Goal: Task Accomplishment & Management: Use online tool/utility

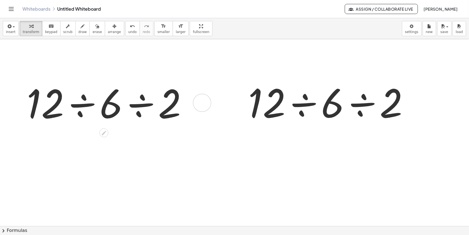
scroll to position [28, 0]
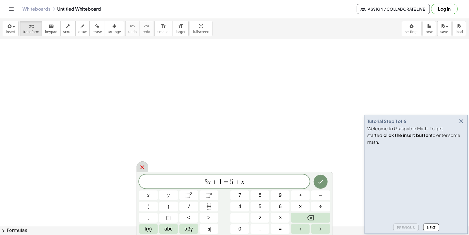
click at [141, 167] on icon at bounding box center [142, 167] width 7 height 7
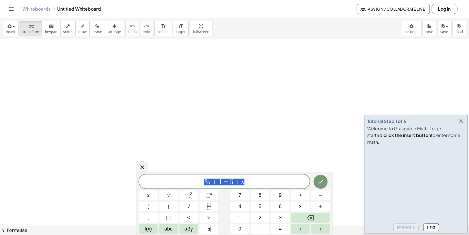
drag, startPoint x: 250, startPoint y: 184, endPoint x: 190, endPoint y: 184, distance: 59.4
click at [190, 184] on span "3 x + 1 = 5 + x" at bounding box center [224, 182] width 171 height 8
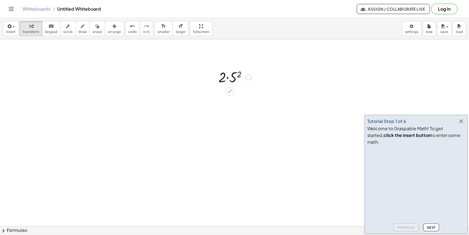
click at [227, 79] on div at bounding box center [234, 76] width 39 height 19
click at [239, 75] on div at bounding box center [234, 76] width 39 height 19
click at [227, 99] on div at bounding box center [235, 95] width 42 height 19
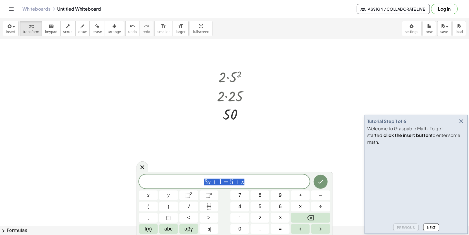
drag, startPoint x: 247, startPoint y: 183, endPoint x: 189, endPoint y: 181, distance: 57.7
click at [189, 181] on span "3 x + 1 = 5 + x" at bounding box center [224, 182] width 171 height 8
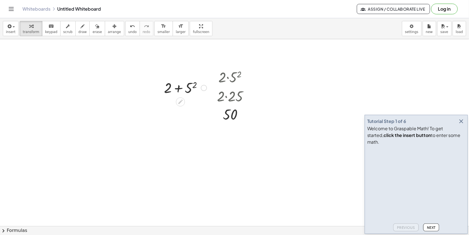
click at [180, 86] on div at bounding box center [185, 87] width 48 height 19
click at [180, 89] on div at bounding box center [185, 87] width 48 height 19
click at [180, 90] on div at bounding box center [185, 87] width 48 height 19
click at [195, 83] on div at bounding box center [185, 87] width 48 height 19
drag, startPoint x: 203, startPoint y: 89, endPoint x: 201, endPoint y: 145, distance: 55.2
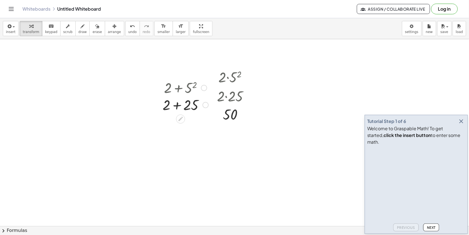
click at [177, 107] on div at bounding box center [185, 106] width 51 height 19
drag, startPoint x: 195, startPoint y: 109, endPoint x: 192, endPoint y: 173, distance: 63.9
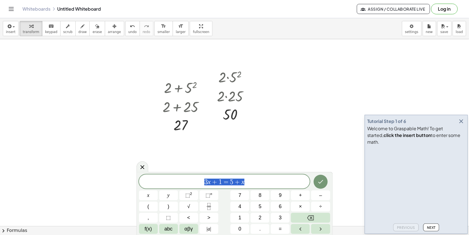
drag, startPoint x: 202, startPoint y: 182, endPoint x: 257, endPoint y: 182, distance: 55.7
click at [257, 182] on span "3 x + 1 = 5 + x" at bounding box center [224, 182] width 171 height 8
click at [322, 206] on span "÷" at bounding box center [320, 207] width 3 height 8
click at [264, 204] on button "5" at bounding box center [259, 207] width 19 height 10
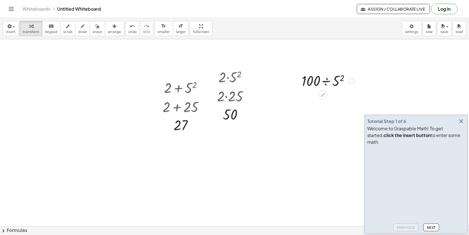
click at [339, 80] on div at bounding box center [328, 80] width 58 height 19
click at [327, 82] on div at bounding box center [328, 80] width 58 height 19
click at [226, 79] on div at bounding box center [235, 76] width 42 height 19
click at [229, 78] on div at bounding box center [235, 76] width 42 height 19
click at [246, 77] on div at bounding box center [248, 77] width 6 height 6
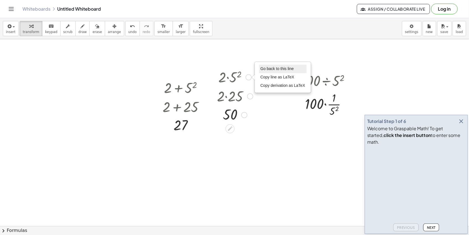
click at [266, 65] on li "Go back to this line" at bounding box center [283, 69] width 48 height 8
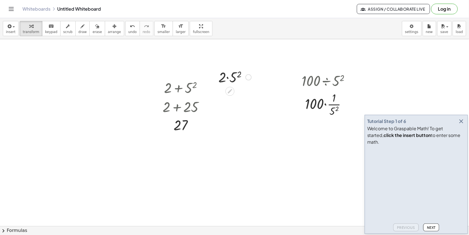
click at [227, 78] on div at bounding box center [234, 76] width 39 height 19
click at [323, 105] on div at bounding box center [328, 104] width 58 height 28
click at [324, 105] on div at bounding box center [328, 104] width 58 height 28
click at [322, 139] on div at bounding box center [328, 132] width 58 height 28
click at [328, 168] on div at bounding box center [328, 160] width 58 height 28
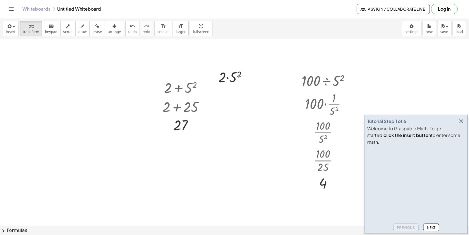
click at [78, 127] on div at bounding box center [81, 125] width 53 height 19
click at [91, 127] on div at bounding box center [81, 125] width 53 height 19
click at [75, 145] on div at bounding box center [82, 144] width 56 height 19
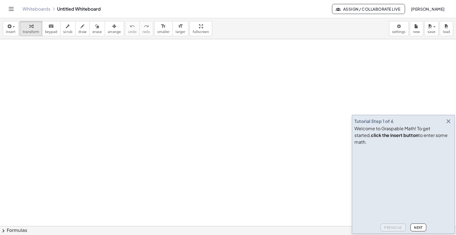
click at [449, 123] on div "Tutorial Step 1 of 6 Welcome to Graspable Math! To get started, click the inser…" at bounding box center [403, 174] width 103 height 119
click at [449, 125] on icon "button" at bounding box center [448, 121] width 7 height 7
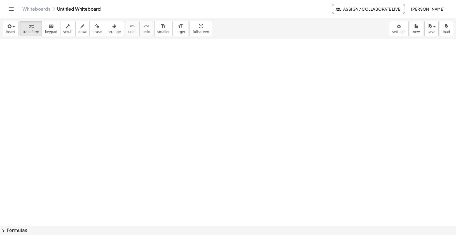
click at [112, 27] on icon "button" at bounding box center [114, 26] width 4 height 7
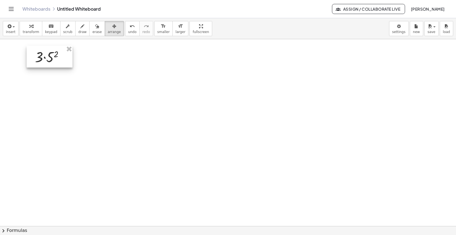
drag, startPoint x: 129, startPoint y: 100, endPoint x: 43, endPoint y: 56, distance: 96.2
click at [43, 56] on div at bounding box center [50, 57] width 46 height 22
click at [27, 30] on span "transform" at bounding box center [31, 32] width 17 height 4
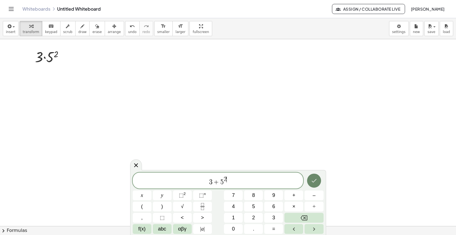
click at [317, 181] on icon "Done" at bounding box center [314, 180] width 7 height 7
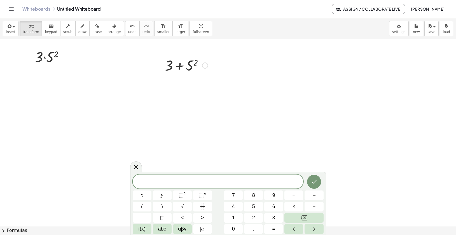
click at [204, 64] on div at bounding box center [205, 65] width 6 height 6
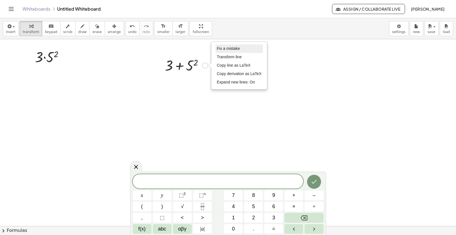
click at [222, 50] on span "Fix a mistake" at bounding box center [228, 48] width 23 height 4
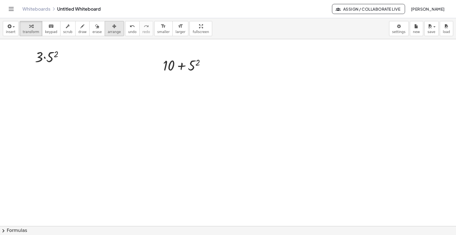
click at [112, 28] on icon "button" at bounding box center [114, 26] width 4 height 7
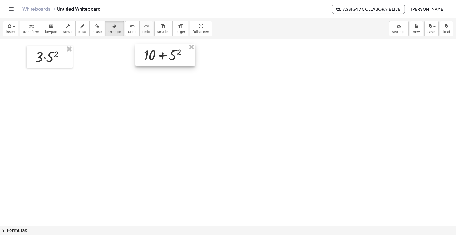
drag, startPoint x: 190, startPoint y: 66, endPoint x: 171, endPoint y: 55, distance: 21.8
click at [171, 55] on div at bounding box center [165, 55] width 59 height 22
click at [61, 55] on div at bounding box center [48, 54] width 46 height 22
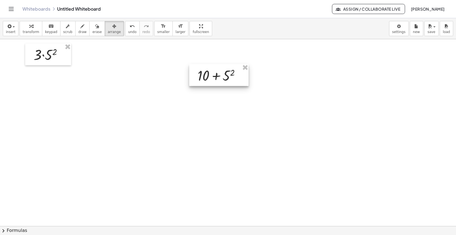
drag, startPoint x: 162, startPoint y: 52, endPoint x: 216, endPoint y: 73, distance: 57.9
click at [216, 73] on div at bounding box center [218, 75] width 59 height 22
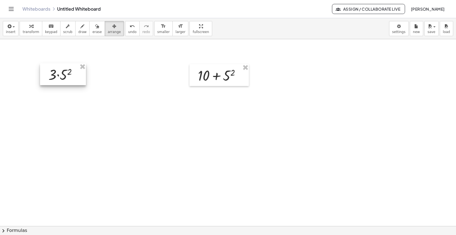
drag, startPoint x: 63, startPoint y: 54, endPoint x: 91, endPoint y: 78, distance: 37.1
click at [86, 78] on div at bounding box center [63, 74] width 46 height 22
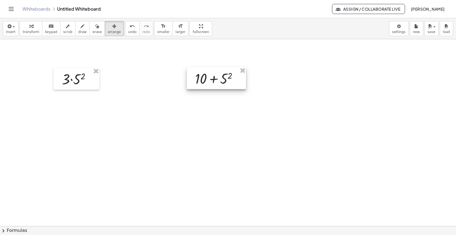
drag, startPoint x: 213, startPoint y: 78, endPoint x: 210, endPoint y: 81, distance: 4.2
click at [210, 81] on div at bounding box center [216, 78] width 59 height 22
click at [85, 76] on div at bounding box center [77, 77] width 46 height 22
drag, startPoint x: 211, startPoint y: 77, endPoint x: 197, endPoint y: 77, distance: 14.0
click at [197, 77] on div at bounding box center [202, 78] width 59 height 22
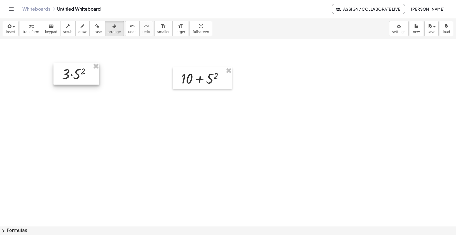
drag, startPoint x: 89, startPoint y: 77, endPoint x: 89, endPoint y: 74, distance: 3.1
click at [89, 74] on div at bounding box center [77, 74] width 46 height 22
drag, startPoint x: 204, startPoint y: 82, endPoint x: 200, endPoint y: 77, distance: 6.5
click at [200, 77] on div at bounding box center [197, 74] width 59 height 22
click at [86, 72] on div at bounding box center [78, 73] width 46 height 22
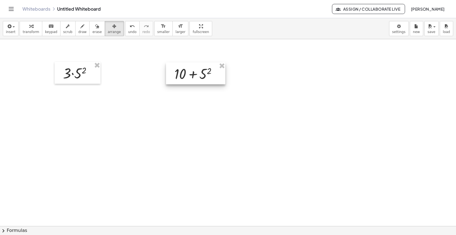
click at [187, 75] on div at bounding box center [195, 73] width 59 height 22
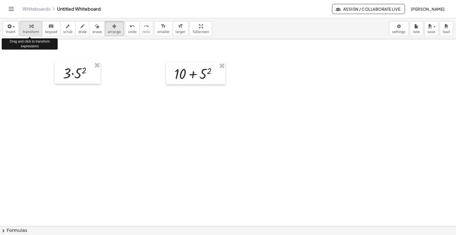
click at [37, 28] on div "button" at bounding box center [31, 26] width 17 height 7
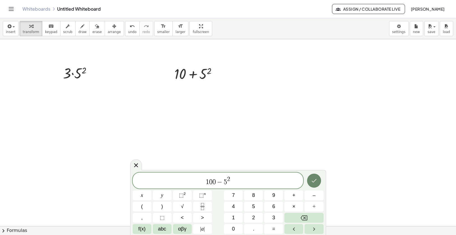
click at [313, 182] on icon "Done" at bounding box center [314, 180] width 7 height 7
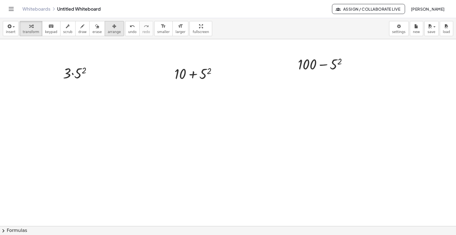
click at [112, 29] on icon "button" at bounding box center [114, 26] width 4 height 7
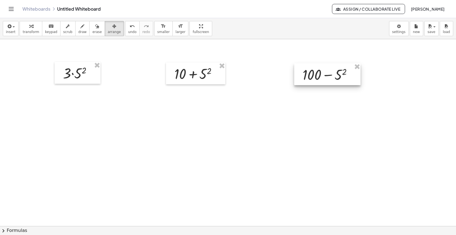
drag, startPoint x: 330, startPoint y: 66, endPoint x: 335, endPoint y: 76, distance: 11.7
click at [335, 76] on div at bounding box center [327, 74] width 66 height 22
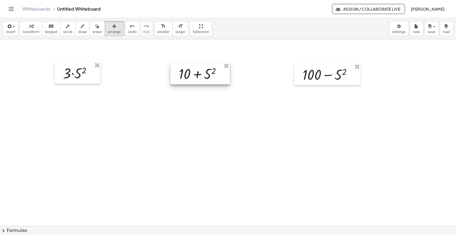
drag, startPoint x: 196, startPoint y: 72, endPoint x: 201, endPoint y: 72, distance: 4.5
click at [201, 72] on div at bounding box center [200, 73] width 59 height 22
click at [91, 72] on div at bounding box center [78, 72] width 46 height 22
click at [90, 72] on div at bounding box center [77, 72] width 46 height 22
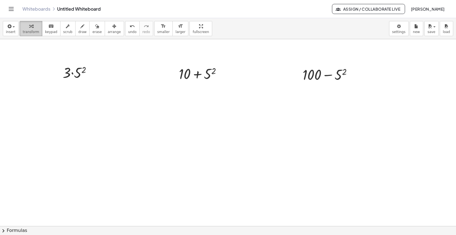
click at [31, 25] on icon "button" at bounding box center [31, 26] width 4 height 7
click at [72, 74] on div at bounding box center [79, 72] width 39 height 19
click at [197, 74] on div at bounding box center [202, 73] width 52 height 19
click at [329, 74] on div at bounding box center [329, 74] width 59 height 19
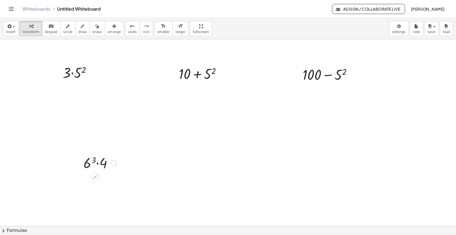
click at [98, 163] on div at bounding box center [100, 162] width 39 height 19
click at [99, 165] on div at bounding box center [100, 162] width 39 height 19
click at [91, 163] on div at bounding box center [100, 162] width 39 height 19
click at [102, 184] on div at bounding box center [100, 181] width 47 height 19
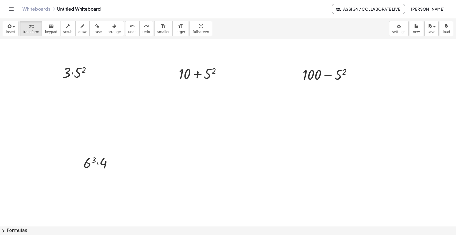
click at [246, 178] on div at bounding box center [248, 175] width 59 height 19
click at [377, 185] on div at bounding box center [377, 184] width 63 height 19
click at [390, 186] on div at bounding box center [377, 184] width 63 height 19
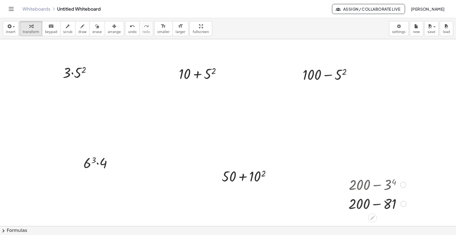
click at [378, 203] on div at bounding box center [378, 203] width 64 height 19
click at [109, 30] on span "arrange" at bounding box center [114, 32] width 13 height 4
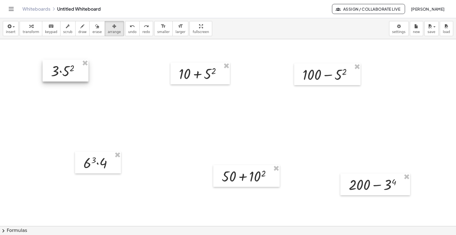
drag, startPoint x: 80, startPoint y: 72, endPoint x: 68, endPoint y: 71, distance: 12.2
click at [68, 71] on div at bounding box center [66, 71] width 46 height 22
drag, startPoint x: 191, startPoint y: 79, endPoint x: 179, endPoint y: 77, distance: 12.4
click at [179, 77] on div at bounding box center [187, 72] width 59 height 22
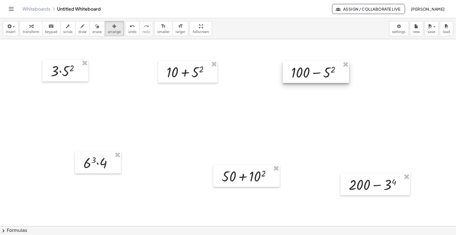
drag, startPoint x: 334, startPoint y: 75, endPoint x: 322, endPoint y: 73, distance: 11.7
click at [322, 73] on div at bounding box center [316, 72] width 66 height 22
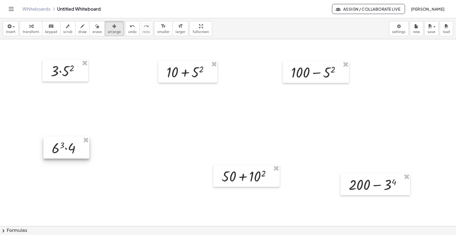
drag, startPoint x: 107, startPoint y: 164, endPoint x: 76, endPoint y: 149, distance: 34.3
click at [76, 149] on div at bounding box center [66, 148] width 46 height 22
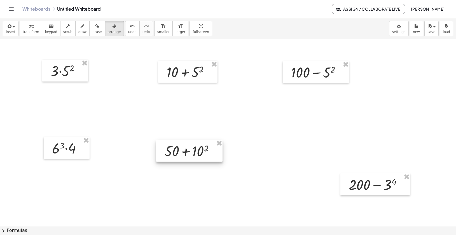
drag, startPoint x: 234, startPoint y: 175, endPoint x: 177, endPoint y: 150, distance: 62.7
click at [177, 150] on div at bounding box center [189, 151] width 66 height 22
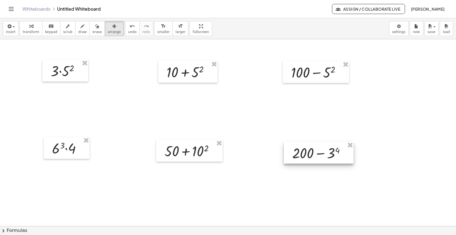
drag, startPoint x: 368, startPoint y: 185, endPoint x: 312, endPoint y: 153, distance: 65.0
click at [312, 153] on div at bounding box center [319, 153] width 70 height 22
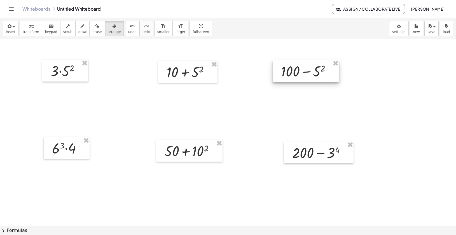
drag, startPoint x: 312, startPoint y: 77, endPoint x: 302, endPoint y: 76, distance: 9.8
click at [302, 76] on div at bounding box center [306, 71] width 66 height 22
drag, startPoint x: 322, startPoint y: 155, endPoint x: 314, endPoint y: 155, distance: 8.4
click at [314, 155] on div at bounding box center [311, 152] width 70 height 22
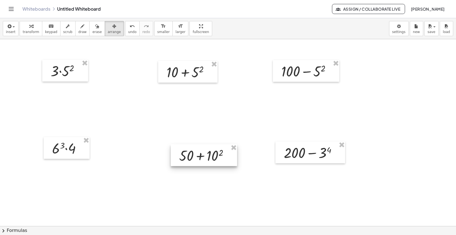
drag, startPoint x: 219, startPoint y: 153, endPoint x: 233, endPoint y: 157, distance: 15.2
click at [233, 157] on div at bounding box center [204, 155] width 66 height 22
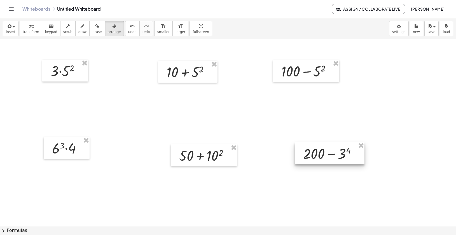
drag, startPoint x: 296, startPoint y: 155, endPoint x: 318, endPoint y: 157, distance: 22.5
click at [318, 157] on div at bounding box center [330, 153] width 70 height 22
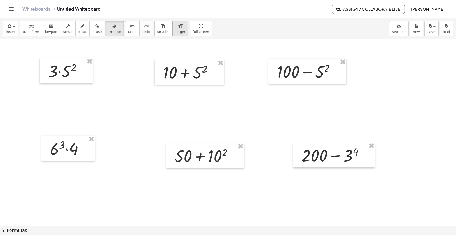
click at [178, 27] on icon "format_size" at bounding box center [180, 26] width 5 height 7
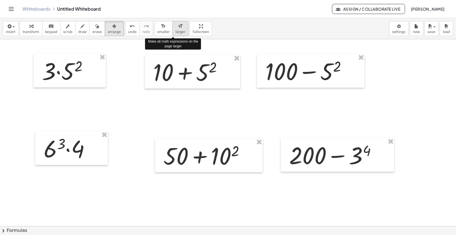
click at [178, 27] on icon "format_size" at bounding box center [180, 26] width 5 height 7
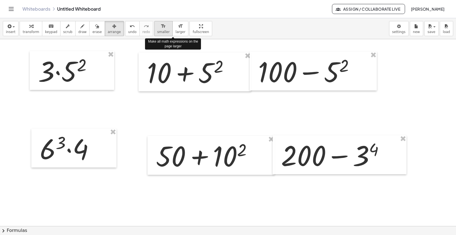
click at [161, 29] on div "format_size" at bounding box center [163, 26] width 12 height 7
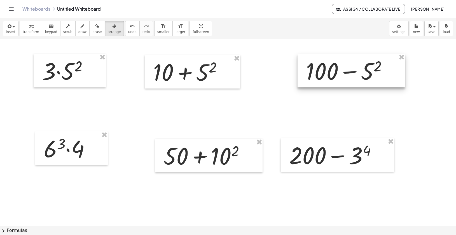
drag, startPoint x: 312, startPoint y: 75, endPoint x: 355, endPoint y: 75, distance: 42.6
click at [355, 75] on div at bounding box center [352, 71] width 108 height 34
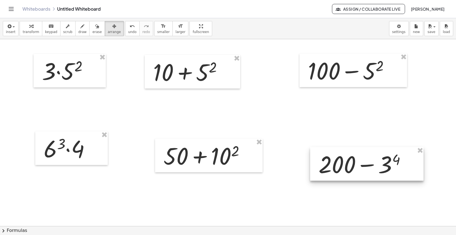
drag, startPoint x: 335, startPoint y: 163, endPoint x: 364, endPoint y: 173, distance: 30.8
click at [364, 173] on div at bounding box center [366, 164] width 113 height 34
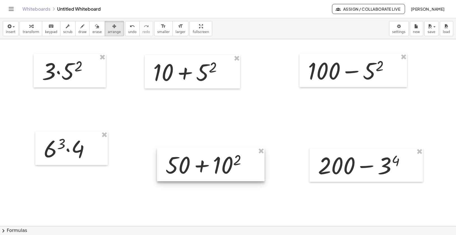
drag, startPoint x: 227, startPoint y: 146, endPoint x: 229, endPoint y: 155, distance: 9.2
click at [229, 155] on div at bounding box center [211, 165] width 108 height 34
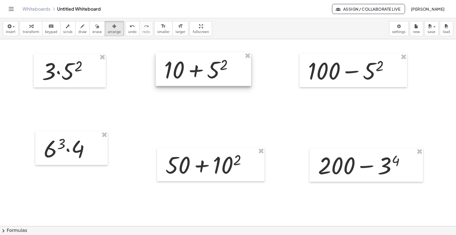
drag, startPoint x: 206, startPoint y: 80, endPoint x: 217, endPoint y: 77, distance: 11.5
click at [217, 77] on div at bounding box center [204, 69] width 96 height 34
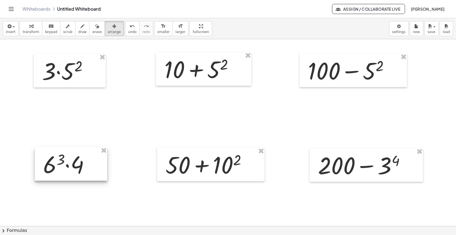
drag, startPoint x: 82, startPoint y: 148, endPoint x: 82, endPoint y: 164, distance: 15.7
click at [82, 164] on div at bounding box center [71, 164] width 73 height 34
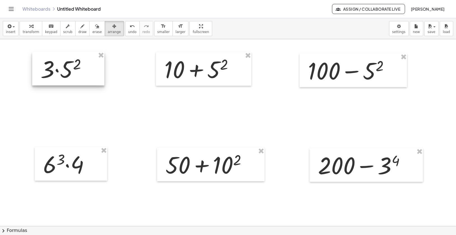
click at [86, 83] on div at bounding box center [68, 69] width 72 height 34
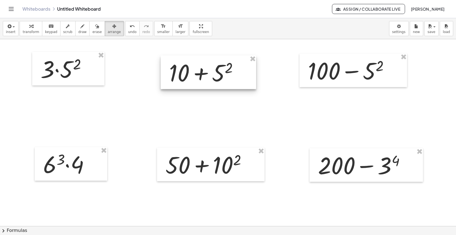
drag, startPoint x: 217, startPoint y: 80, endPoint x: 222, endPoint y: 84, distance: 6.2
click at [222, 84] on div at bounding box center [209, 72] width 96 height 34
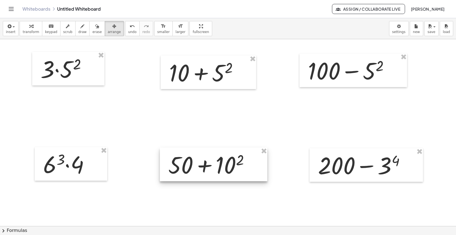
click at [218, 166] on div at bounding box center [214, 165] width 108 height 34
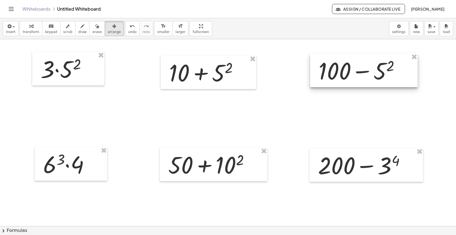
drag, startPoint x: 325, startPoint y: 76, endPoint x: 336, endPoint y: 76, distance: 10.4
click at [336, 76] on div at bounding box center [364, 71] width 108 height 34
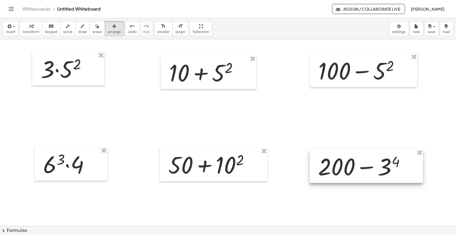
click at [341, 168] on div at bounding box center [366, 166] width 113 height 34
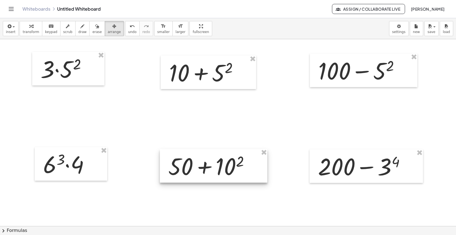
click at [227, 164] on div at bounding box center [214, 166] width 108 height 34
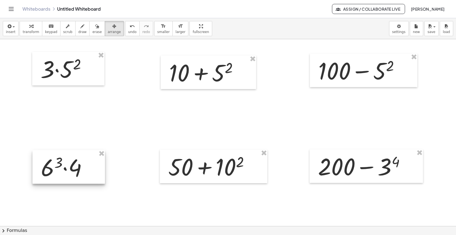
drag, startPoint x: 87, startPoint y: 163, endPoint x: 85, endPoint y: 166, distance: 3.8
click at [85, 166] on div at bounding box center [68, 167] width 73 height 34
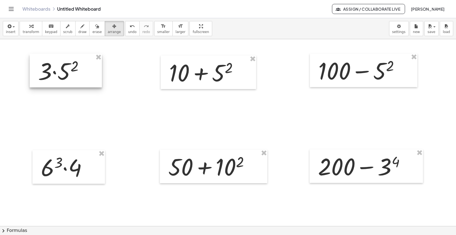
drag, startPoint x: 88, startPoint y: 66, endPoint x: 85, endPoint y: 68, distance: 3.2
click at [85, 68] on div at bounding box center [66, 71] width 72 height 34
drag, startPoint x: 225, startPoint y: 64, endPoint x: 228, endPoint y: 64, distance: 3.4
click at [228, 64] on div at bounding box center [209, 72] width 96 height 34
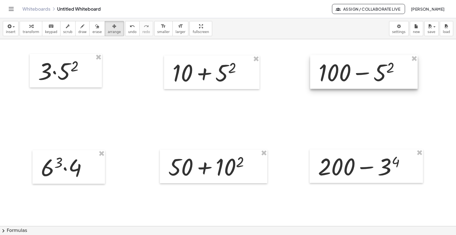
click at [346, 73] on div at bounding box center [364, 72] width 108 height 34
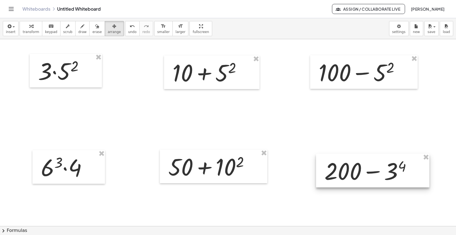
drag, startPoint x: 355, startPoint y: 161, endPoint x: 361, endPoint y: 165, distance: 7.8
click at [361, 165] on div at bounding box center [372, 171] width 113 height 34
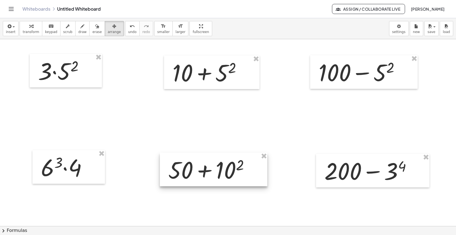
drag, startPoint x: 246, startPoint y: 165, endPoint x: 246, endPoint y: 169, distance: 3.6
click at [246, 169] on div at bounding box center [214, 170] width 108 height 34
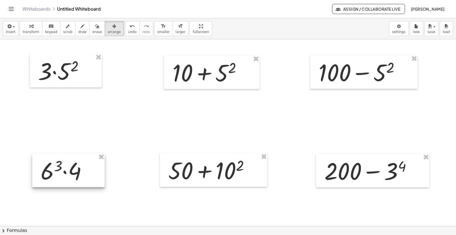
drag, startPoint x: 87, startPoint y: 166, endPoint x: 87, endPoint y: 170, distance: 3.4
click at [87, 170] on div at bounding box center [68, 171] width 73 height 34
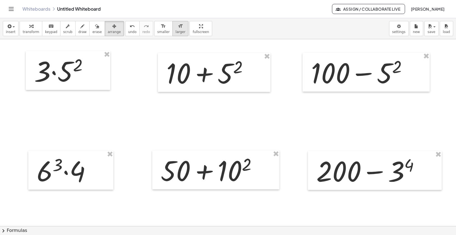
click at [177, 28] on div "format_size" at bounding box center [181, 26] width 10 height 7
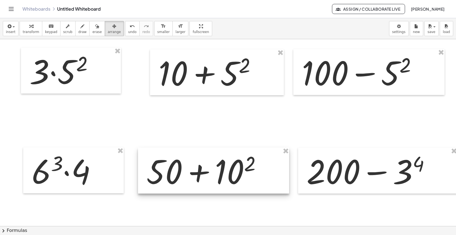
drag, startPoint x: 210, startPoint y: 155, endPoint x: 204, endPoint y: 156, distance: 5.1
click at [204, 156] on div at bounding box center [213, 171] width 151 height 46
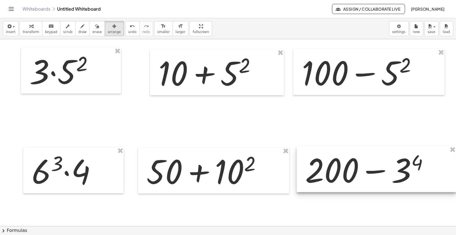
click at [307, 166] on div at bounding box center [376, 169] width 159 height 46
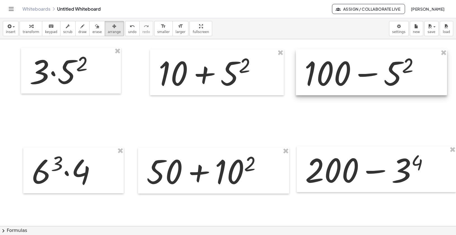
click at [324, 80] on div at bounding box center [371, 72] width 151 height 46
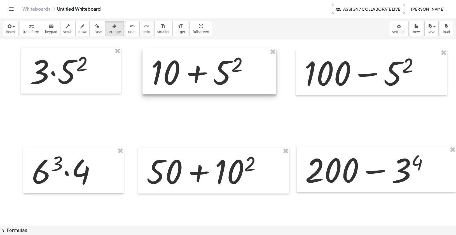
drag, startPoint x: 228, startPoint y: 73, endPoint x: 221, endPoint y: 73, distance: 7.6
click at [221, 73] on div at bounding box center [210, 71] width 134 height 46
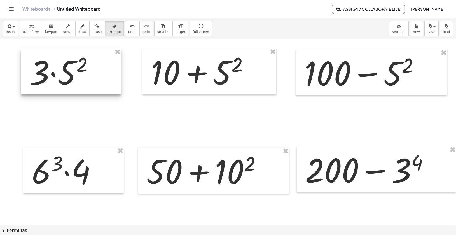
click at [108, 70] on div at bounding box center [71, 71] width 100 height 46
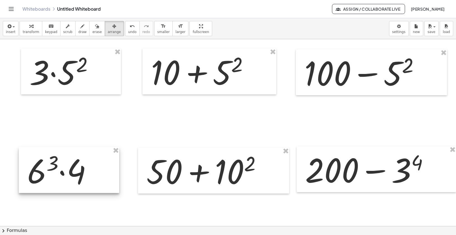
drag, startPoint x: 80, startPoint y: 185, endPoint x: 76, endPoint y: 184, distance: 4.5
click at [76, 184] on div at bounding box center [69, 170] width 101 height 46
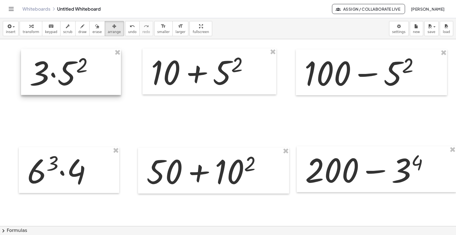
click at [97, 80] on div at bounding box center [71, 72] width 100 height 46
click at [33, 30] on span "transform" at bounding box center [31, 32] width 17 height 4
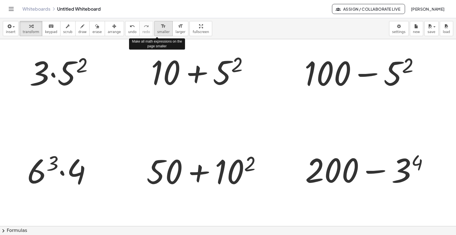
click at [161, 28] on div "format_size" at bounding box center [163, 26] width 12 height 7
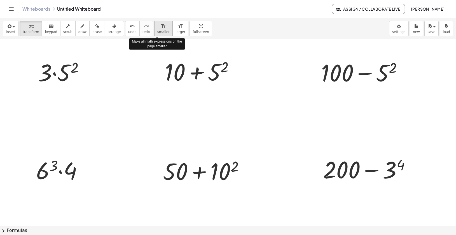
click at [161, 28] on div "format_size" at bounding box center [163, 26] width 12 height 7
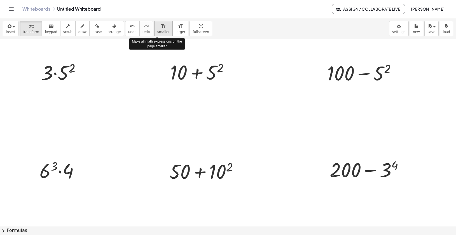
click at [161, 28] on div "format_size" at bounding box center [163, 26] width 12 height 7
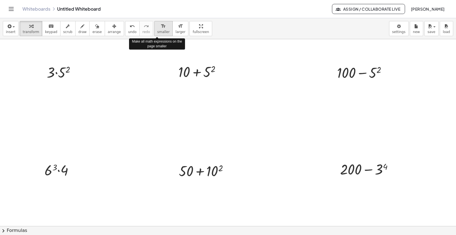
click at [161, 28] on div "format_size" at bounding box center [163, 26] width 12 height 7
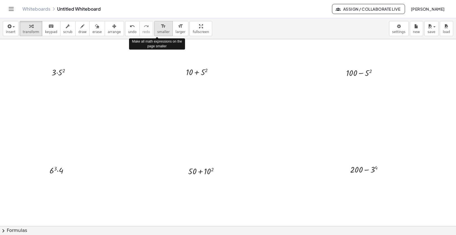
click at [161, 28] on div "format_size" at bounding box center [163, 26] width 12 height 7
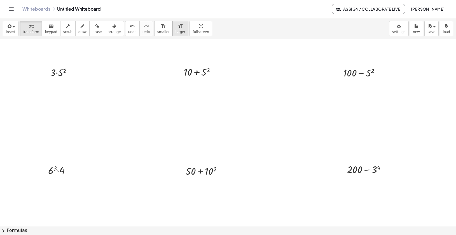
click at [178, 29] on icon "format_size" at bounding box center [180, 26] width 5 height 7
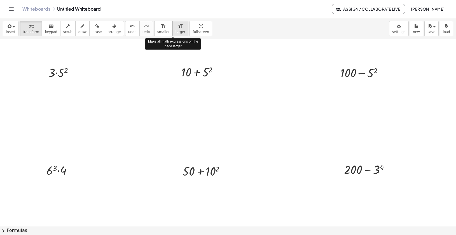
click at [178, 29] on icon "format_size" at bounding box center [180, 26] width 5 height 7
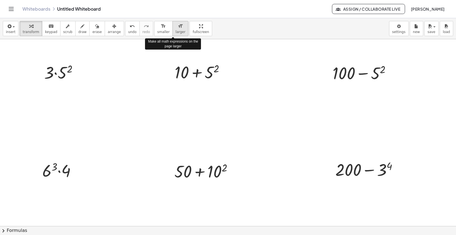
click at [178, 29] on icon "format_size" at bounding box center [180, 26] width 5 height 7
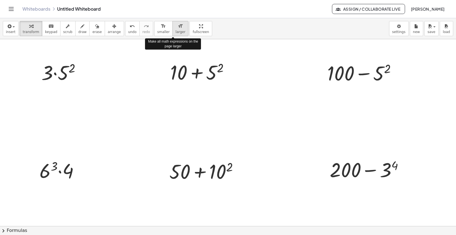
click at [178, 29] on icon "format_size" at bounding box center [180, 26] width 5 height 7
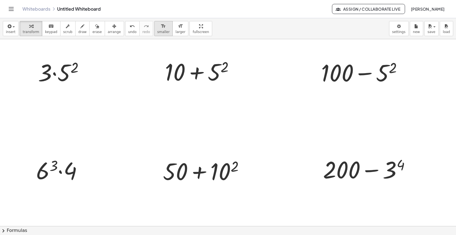
click at [159, 30] on span "smaller" at bounding box center [163, 32] width 12 height 4
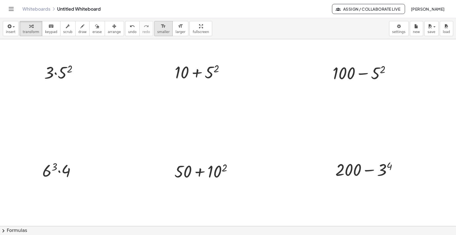
click at [160, 31] on span "smaller" at bounding box center [163, 32] width 12 height 4
click at [112, 27] on icon "button" at bounding box center [114, 26] width 4 height 7
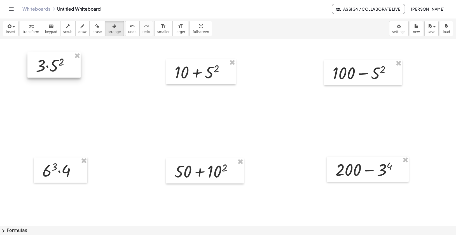
drag, startPoint x: 66, startPoint y: 76, endPoint x: 57, endPoint y: 69, distance: 10.9
click at [57, 69] on div at bounding box center [53, 64] width 53 height 25
drag, startPoint x: 61, startPoint y: 176, endPoint x: 51, endPoint y: 163, distance: 16.0
click at [51, 163] on div at bounding box center [51, 157] width 54 height 25
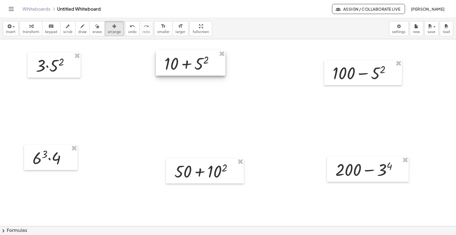
drag, startPoint x: 213, startPoint y: 80, endPoint x: 202, endPoint y: 71, distance: 13.5
click at [202, 71] on div at bounding box center [190, 62] width 69 height 25
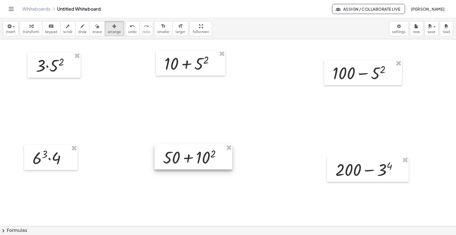
drag, startPoint x: 202, startPoint y: 181, endPoint x: 190, endPoint y: 167, distance: 17.9
click at [190, 167] on div at bounding box center [194, 156] width 78 height 25
click at [67, 163] on div at bounding box center [51, 156] width 54 height 25
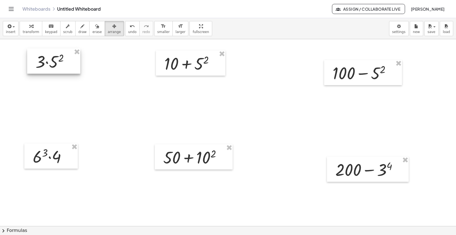
drag, startPoint x: 66, startPoint y: 72, endPoint x: 65, endPoint y: 68, distance: 3.9
click at [65, 68] on div at bounding box center [53, 60] width 53 height 25
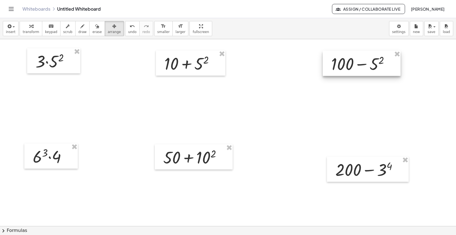
drag, startPoint x: 350, startPoint y: 75, endPoint x: 348, endPoint y: 66, distance: 9.0
click at [348, 66] on div at bounding box center [362, 63] width 78 height 25
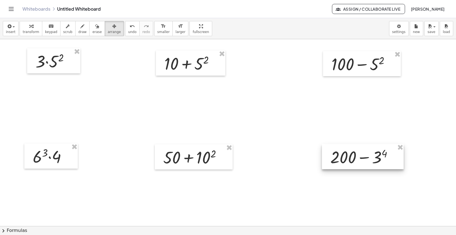
drag, startPoint x: 352, startPoint y: 177, endPoint x: 347, endPoint y: 165, distance: 13.6
click at [347, 165] on div at bounding box center [363, 156] width 82 height 25
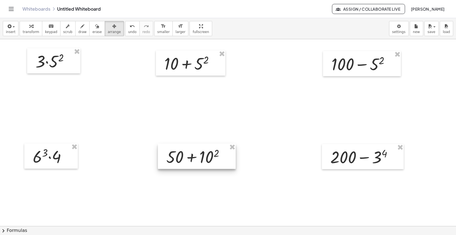
drag, startPoint x: 202, startPoint y: 159, endPoint x: 205, endPoint y: 158, distance: 3.1
click at [205, 158] on div at bounding box center [197, 156] width 78 height 25
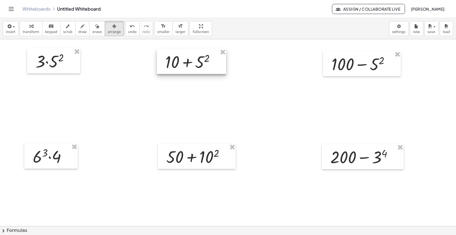
click at [195, 71] on div at bounding box center [191, 61] width 69 height 25
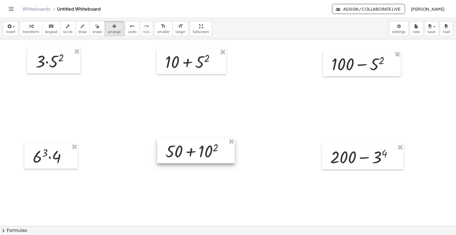
drag, startPoint x: 182, startPoint y: 158, endPoint x: 182, endPoint y: 153, distance: 5.7
click at [182, 153] on div at bounding box center [196, 150] width 78 height 25
drag, startPoint x: 61, startPoint y: 151, endPoint x: 61, endPoint y: 146, distance: 5.6
click at [61, 146] on div at bounding box center [52, 150] width 54 height 25
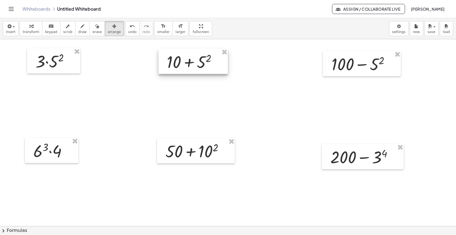
click at [185, 69] on div at bounding box center [193, 61] width 69 height 25
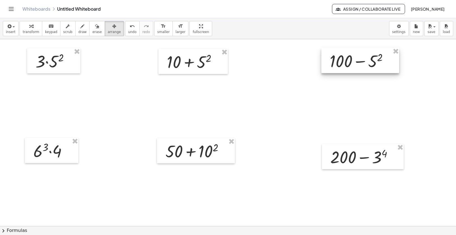
drag, startPoint x: 334, startPoint y: 69, endPoint x: 332, endPoint y: 66, distance: 3.6
click at [332, 66] on div at bounding box center [361, 60] width 78 height 25
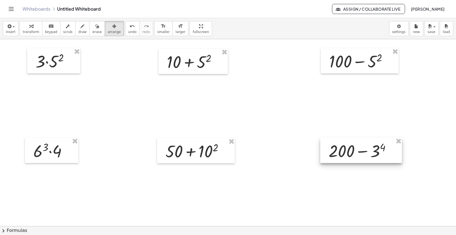
drag, startPoint x: 334, startPoint y: 155, endPoint x: 332, endPoint y: 148, distance: 6.4
click at [332, 148] on div at bounding box center [361, 150] width 82 height 25
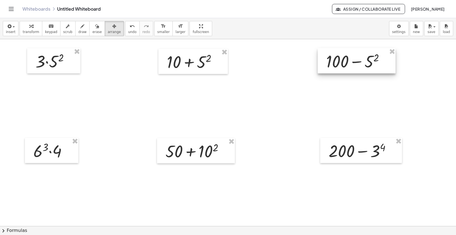
drag, startPoint x: 345, startPoint y: 63, endPoint x: 341, endPoint y: 63, distance: 3.1
click at [341, 63] on div at bounding box center [357, 60] width 78 height 25
click at [335, 148] on div at bounding box center [361, 150] width 82 height 25
click at [219, 152] on div at bounding box center [198, 150] width 78 height 25
drag, startPoint x: 347, startPoint y: 68, endPoint x: 341, endPoint y: 69, distance: 5.7
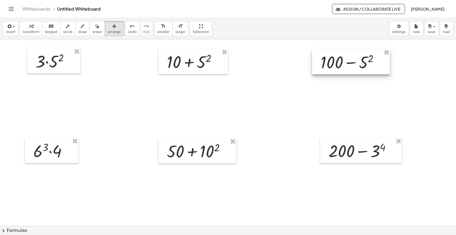
click at [341, 69] on div at bounding box center [351, 61] width 78 height 25
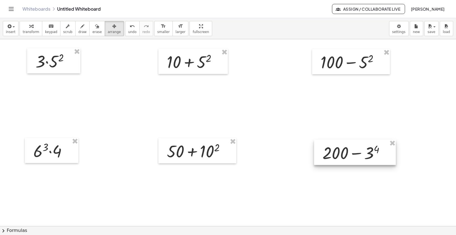
drag, startPoint x: 346, startPoint y: 152, endPoint x: 339, endPoint y: 154, distance: 6.5
click at [339, 154] on div at bounding box center [355, 152] width 82 height 25
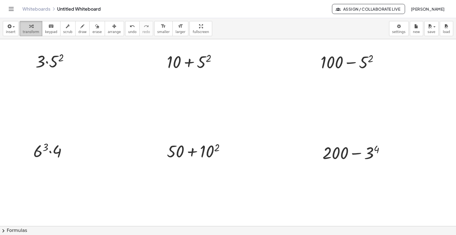
click at [30, 32] on span "transform" at bounding box center [31, 32] width 17 height 4
click at [433, 29] on div "button" at bounding box center [432, 26] width 8 height 7
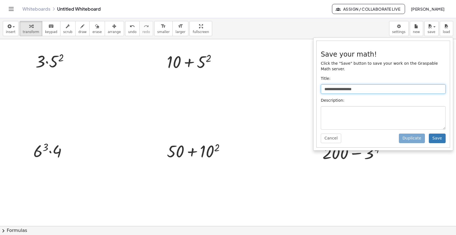
drag, startPoint x: 368, startPoint y: 89, endPoint x: 317, endPoint y: 86, distance: 51.1
click at [317, 86] on div "**********" at bounding box center [383, 94] width 133 height 106
drag, startPoint x: 394, startPoint y: 89, endPoint x: 316, endPoint y: 86, distance: 78.2
click at [317, 86] on div "**********" at bounding box center [384, 94] width 134 height 107
type input "**********"
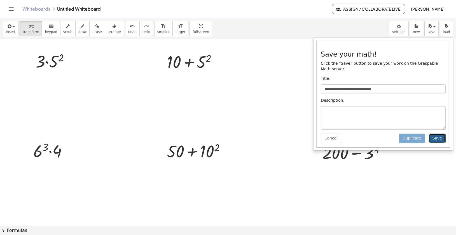
click at [439, 139] on button "Save" at bounding box center [437, 139] width 17 height 10
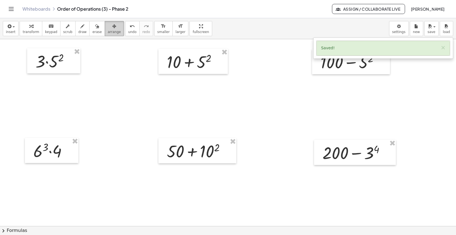
click at [114, 30] on span "arrange" at bounding box center [114, 32] width 13 height 4
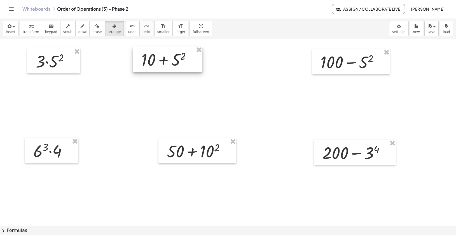
drag, startPoint x: 186, startPoint y: 58, endPoint x: 161, endPoint y: 56, distance: 25.0
click at [161, 56] on div at bounding box center [167, 58] width 69 height 25
click at [59, 144] on div at bounding box center [52, 150] width 54 height 25
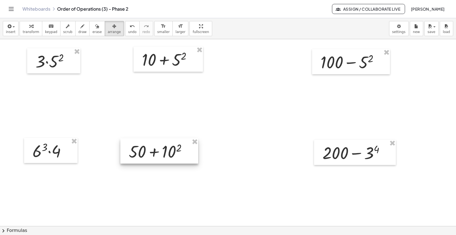
drag, startPoint x: 188, startPoint y: 151, endPoint x: 153, endPoint y: 151, distance: 35.0
click at [153, 151] on div at bounding box center [159, 150] width 78 height 25
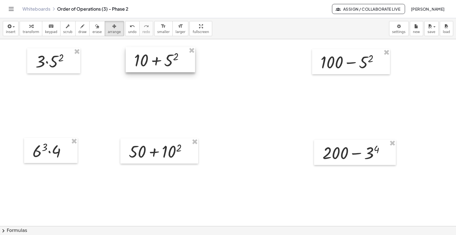
drag, startPoint x: 167, startPoint y: 59, endPoint x: 160, endPoint y: 59, distance: 7.3
click at [160, 59] on div at bounding box center [160, 59] width 69 height 25
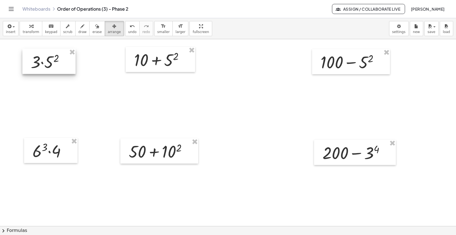
drag, startPoint x: 61, startPoint y: 65, endPoint x: 56, endPoint y: 65, distance: 4.8
click at [56, 65] on div at bounding box center [48, 61] width 53 height 25
drag, startPoint x: 46, startPoint y: 154, endPoint x: 43, endPoint y: 153, distance: 3.1
click at [43, 153] on div at bounding box center [48, 148] width 54 height 25
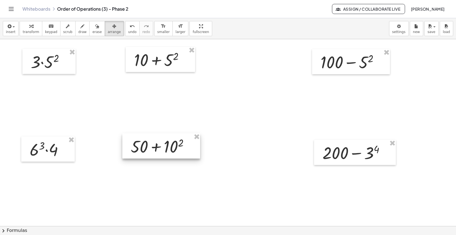
drag, startPoint x: 139, startPoint y: 152, endPoint x: 142, endPoint y: 147, distance: 5.5
click at [142, 147] on div at bounding box center [161, 145] width 78 height 25
click at [52, 152] on div at bounding box center [48, 147] width 54 height 25
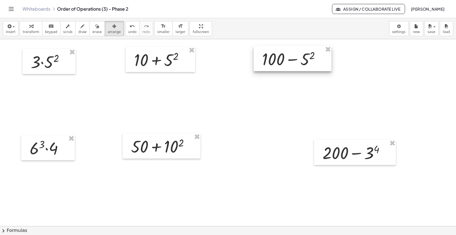
drag, startPoint x: 358, startPoint y: 62, endPoint x: 299, endPoint y: 59, distance: 58.9
click at [299, 59] on div at bounding box center [293, 58] width 78 height 25
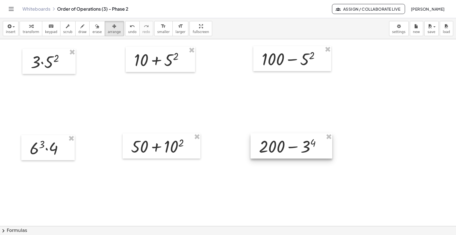
drag, startPoint x: 366, startPoint y: 153, endPoint x: 303, endPoint y: 146, distance: 63.6
click at [303, 146] on div at bounding box center [292, 145] width 82 height 25
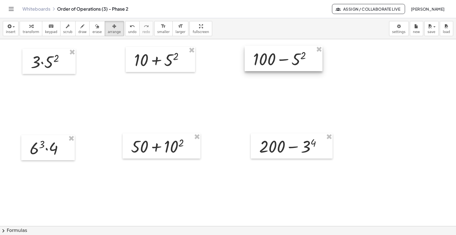
drag, startPoint x: 294, startPoint y: 61, endPoint x: 284, endPoint y: 61, distance: 9.2
click at [284, 61] on div at bounding box center [284, 58] width 78 height 25
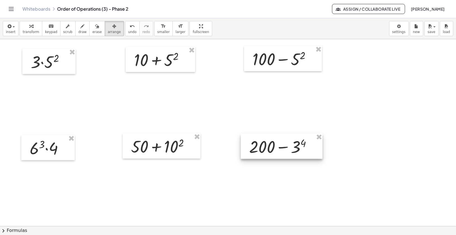
drag, startPoint x: 294, startPoint y: 145, endPoint x: 284, endPoint y: 145, distance: 10.1
click at [284, 145] on div at bounding box center [282, 146] width 82 height 25
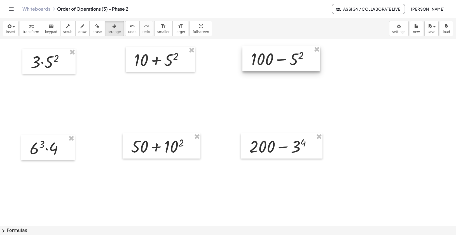
click at [274, 59] on div at bounding box center [282, 58] width 78 height 25
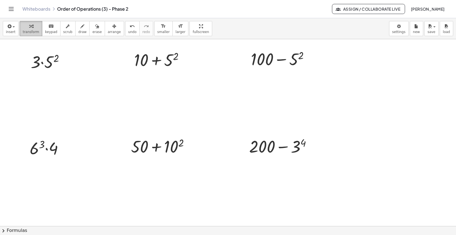
click at [29, 31] on span "transform" at bounding box center [31, 32] width 17 height 4
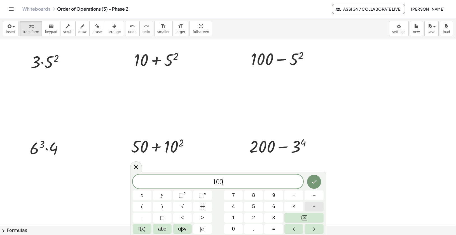
click at [312, 204] on button "÷" at bounding box center [314, 207] width 19 height 10
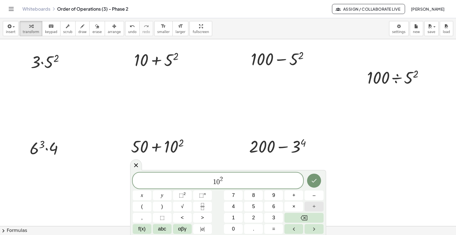
click at [316, 205] on span "÷" at bounding box center [314, 207] width 3 height 8
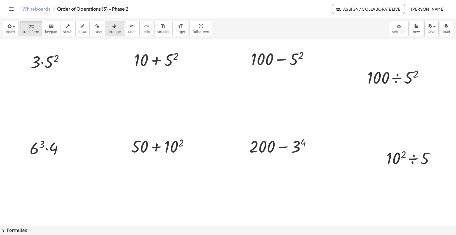
click at [112, 26] on icon "button" at bounding box center [114, 26] width 4 height 7
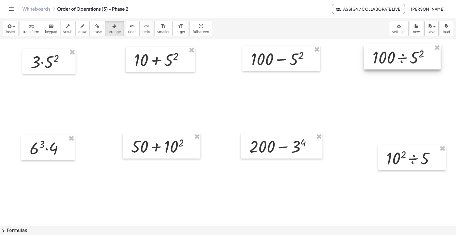
drag, startPoint x: 367, startPoint y: 74, endPoint x: 372, endPoint y: 55, distance: 19.8
click at [372, 55] on div at bounding box center [402, 56] width 76 height 25
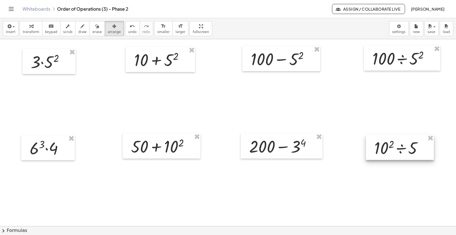
drag, startPoint x: 398, startPoint y: 161, endPoint x: 387, endPoint y: 150, distance: 15.3
click at [387, 150] on div at bounding box center [400, 147] width 68 height 25
click at [299, 153] on div at bounding box center [281, 146] width 82 height 25
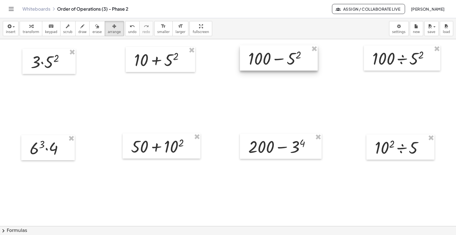
click at [280, 67] on div at bounding box center [279, 57] width 78 height 25
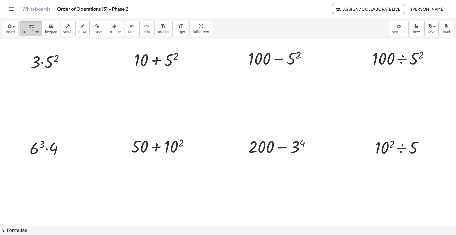
click at [34, 27] on div "button" at bounding box center [31, 26] width 17 height 7
click at [403, 149] on div at bounding box center [401, 147] width 59 height 22
click at [401, 176] on div at bounding box center [401, 174] width 59 height 33
click at [397, 176] on div at bounding box center [401, 174] width 59 height 33
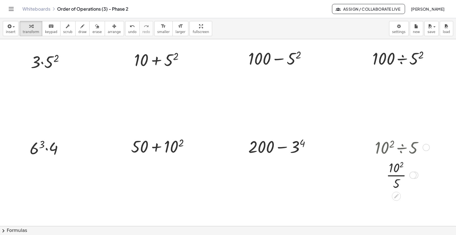
click at [401, 166] on div at bounding box center [401, 174] width 59 height 33
click at [401, 175] on div at bounding box center [401, 174] width 59 height 33
click at [161, 29] on button "format_size smaller" at bounding box center [163, 28] width 18 height 15
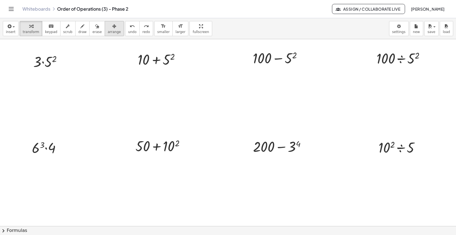
click at [108, 29] on div "button" at bounding box center [114, 26] width 13 height 7
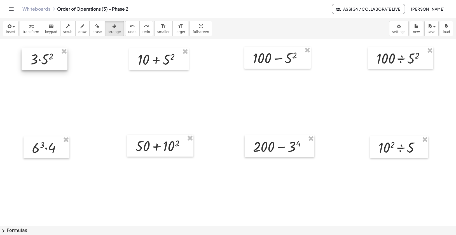
drag, startPoint x: 52, startPoint y: 63, endPoint x: 49, endPoint y: 61, distance: 3.8
click at [49, 61] on div at bounding box center [45, 59] width 46 height 22
drag, startPoint x: 45, startPoint y: 149, endPoint x: 45, endPoint y: 144, distance: 5.4
click at [45, 144] on div at bounding box center [46, 142] width 46 height 22
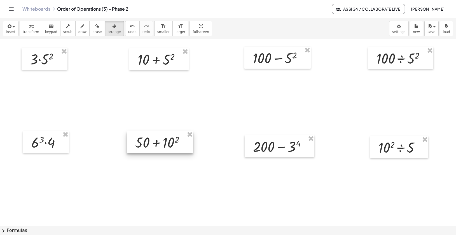
drag, startPoint x: 150, startPoint y: 142, endPoint x: 150, endPoint y: 138, distance: 3.9
click at [150, 138] on div at bounding box center [160, 142] width 66 height 22
drag, startPoint x: 156, startPoint y: 64, endPoint x: 152, endPoint y: 64, distance: 3.9
click at [152, 64] on div at bounding box center [154, 59] width 59 height 22
click at [165, 144] on div at bounding box center [160, 142] width 66 height 22
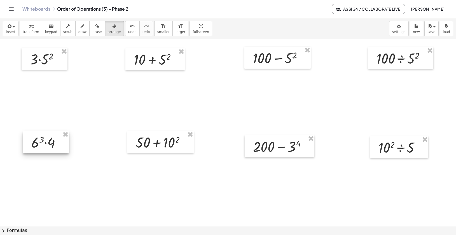
click at [59, 139] on div at bounding box center [46, 142] width 46 height 22
click at [273, 54] on div at bounding box center [276, 58] width 66 height 22
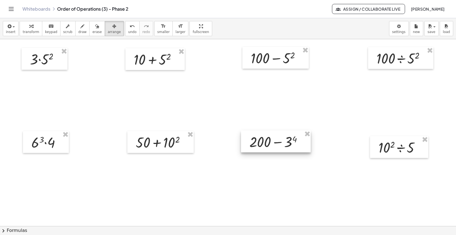
drag, startPoint x: 278, startPoint y: 146, endPoint x: 275, endPoint y: 141, distance: 6.0
click at [275, 141] on div at bounding box center [276, 142] width 70 height 22
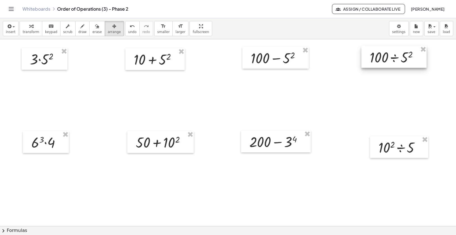
drag, startPoint x: 399, startPoint y: 53, endPoint x: 393, endPoint y: 52, distance: 6.8
click at [393, 52] on div at bounding box center [394, 57] width 65 height 22
drag, startPoint x: 408, startPoint y: 146, endPoint x: 402, endPoint y: 142, distance: 6.6
click at [402, 142] on div at bounding box center [394, 143] width 58 height 22
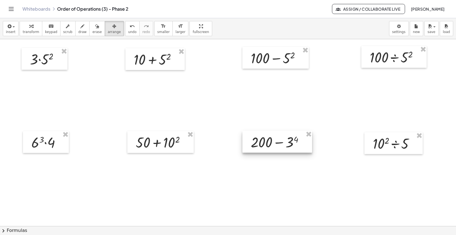
click at [283, 145] on div at bounding box center [278, 142] width 70 height 22
click at [272, 65] on div at bounding box center [274, 58] width 66 height 22
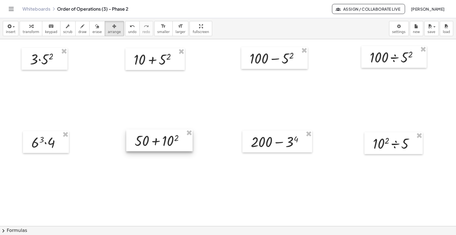
click at [158, 139] on div at bounding box center [159, 140] width 66 height 22
click at [157, 141] on div at bounding box center [159, 141] width 66 height 22
click at [41, 139] on div at bounding box center [45, 141] width 46 height 22
click at [31, 30] on span "transform" at bounding box center [31, 32] width 17 height 4
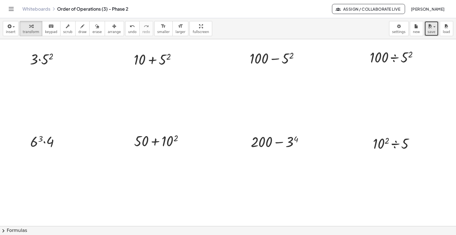
click at [431, 28] on icon "button" at bounding box center [430, 26] width 5 height 7
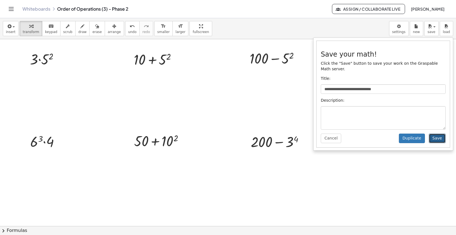
click at [438, 138] on button "Save" at bounding box center [437, 139] width 17 height 10
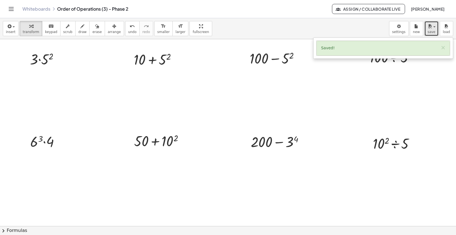
click at [431, 29] on icon "button" at bounding box center [430, 26] width 5 height 7
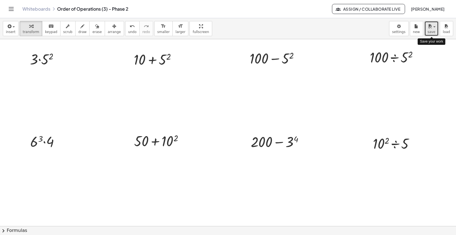
click at [432, 31] on span "save" at bounding box center [432, 32] width 8 height 4
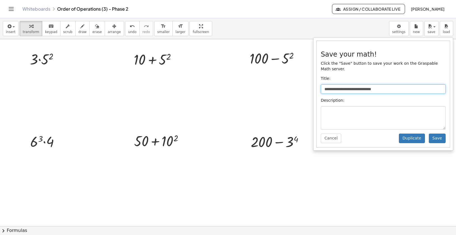
click at [387, 91] on input "**********" at bounding box center [383, 89] width 125 height 10
type input "**********"
click at [436, 138] on button "Save" at bounding box center [437, 139] width 17 height 10
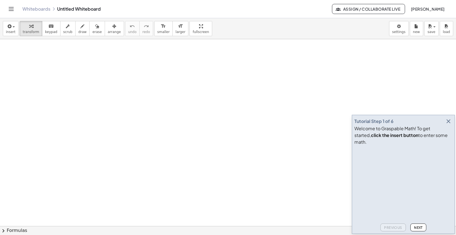
click at [451, 125] on icon "button" at bounding box center [448, 121] width 7 height 7
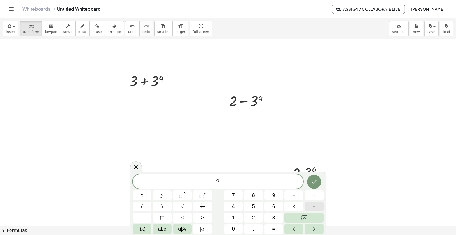
click at [310, 203] on button "÷" at bounding box center [314, 207] width 19 height 10
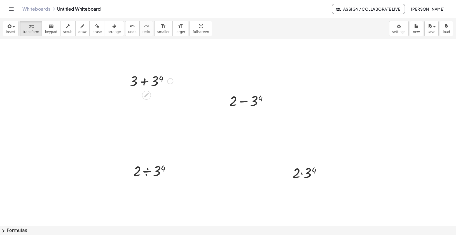
click at [146, 81] on div at bounding box center [151, 80] width 49 height 19
click at [244, 104] on div at bounding box center [251, 100] width 49 height 19
click at [302, 174] on div at bounding box center [309, 172] width 39 height 19
click at [152, 174] on div at bounding box center [155, 170] width 48 height 19
click at [147, 196] on div at bounding box center [155, 194] width 48 height 28
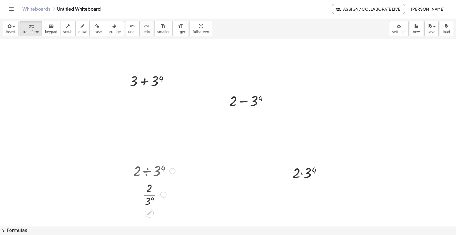
click at [149, 194] on div at bounding box center [155, 194] width 48 height 28
click at [150, 195] on div at bounding box center [155, 194] width 48 height 28
click at [153, 199] on div at bounding box center [155, 194] width 48 height 28
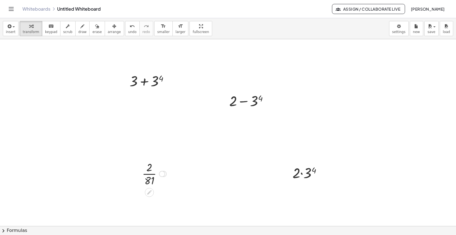
drag, startPoint x: 161, startPoint y: 196, endPoint x: 156, endPoint y: 185, distance: 12.3
click at [150, 174] on div "· 2 · 81" at bounding box center [150, 174] width 0 height 0
